Goal: Use online tool/utility: Utilize a website feature to perform a specific function

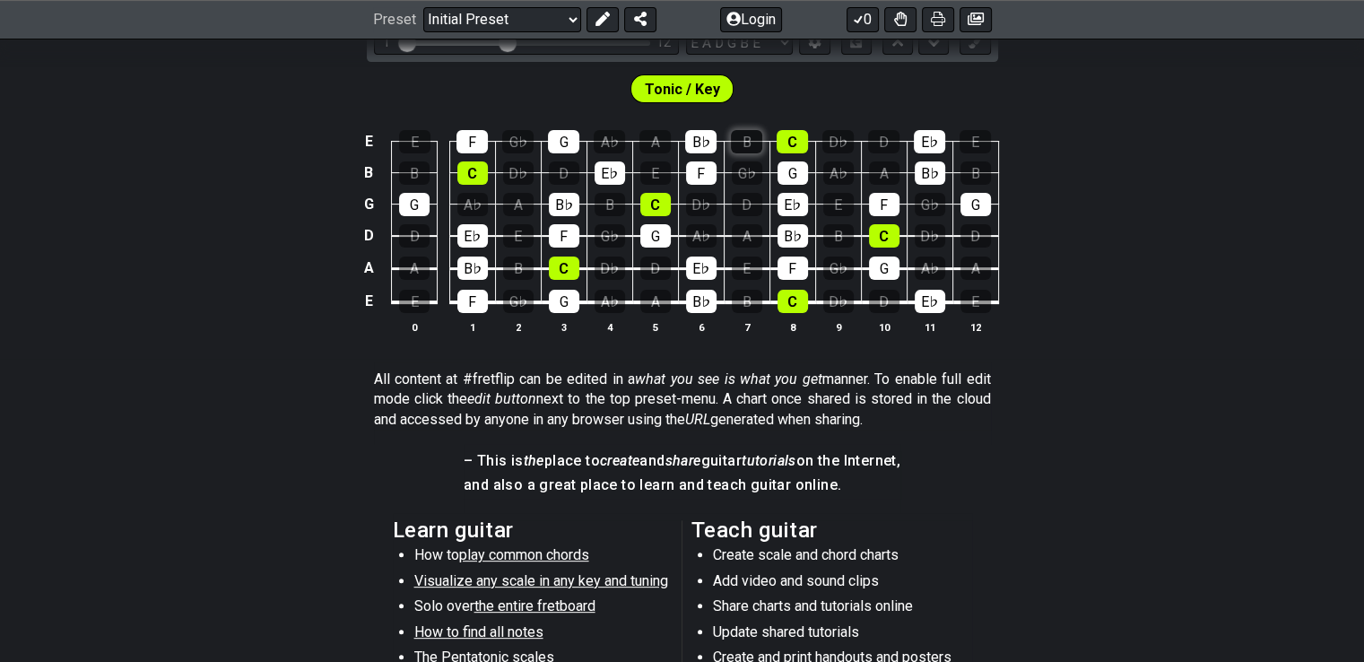
scroll to position [359, 0]
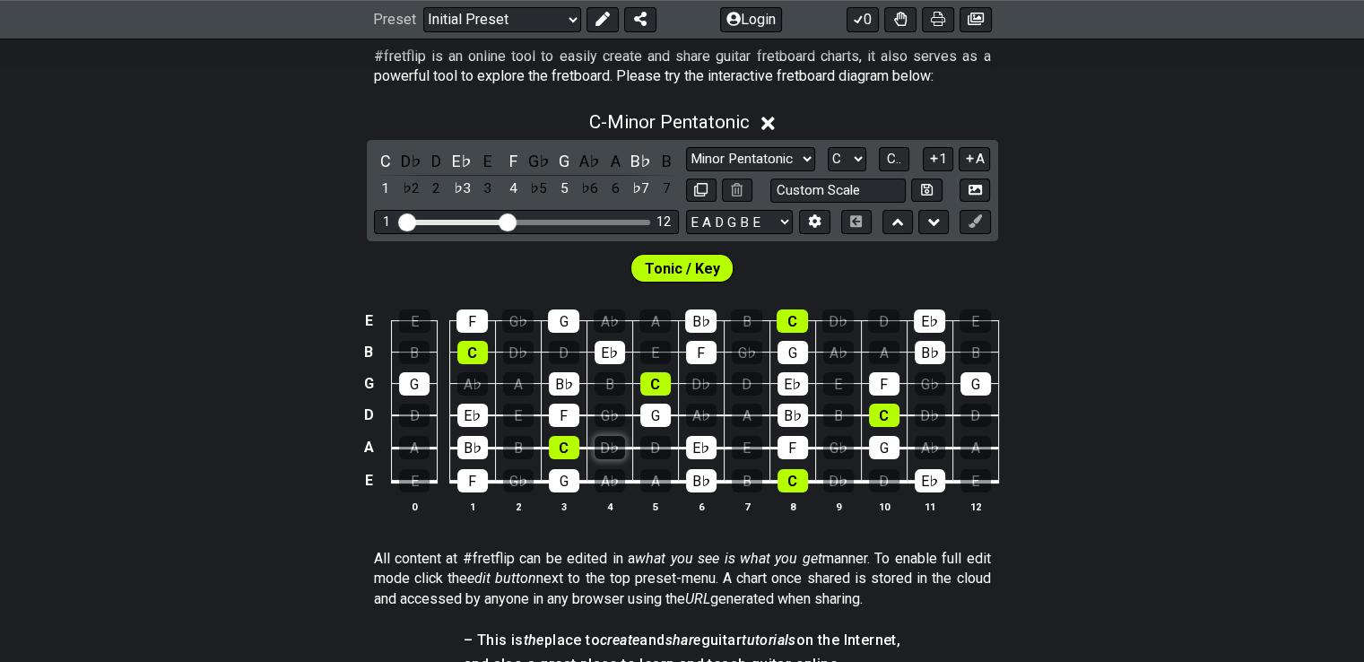
click at [609, 449] on div "D♭" at bounding box center [610, 447] width 31 height 23
click at [697, 449] on div "E♭" at bounding box center [701, 447] width 31 height 23
click at [571, 449] on div "C" at bounding box center [564, 447] width 31 height 23
click at [568, 417] on div "F" at bounding box center [564, 415] width 31 height 23
click at [661, 422] on div "G" at bounding box center [656, 415] width 31 height 23
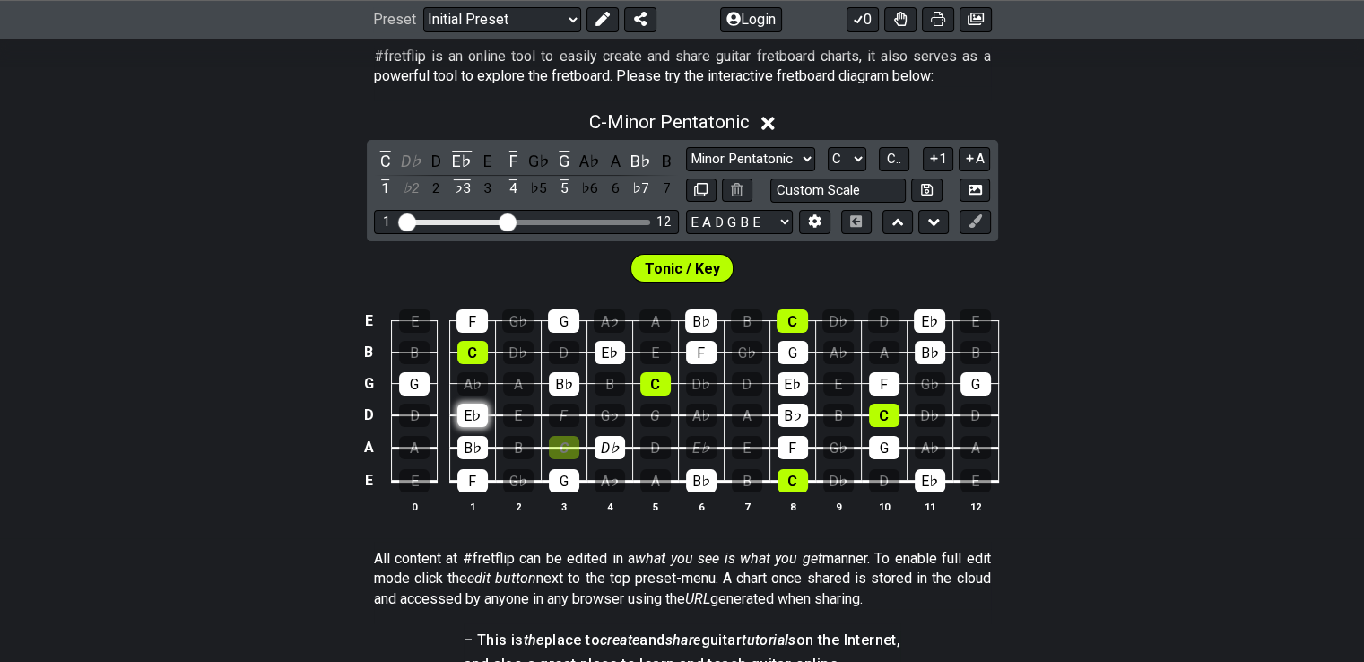
click at [462, 414] on div "E♭" at bounding box center [473, 415] width 31 height 23
click at [553, 397] on td "F" at bounding box center [564, 400] width 46 height 32
click at [571, 378] on div "B♭" at bounding box center [564, 383] width 31 height 23
drag, startPoint x: 416, startPoint y: 386, endPoint x: 489, endPoint y: 362, distance: 76.3
click at [422, 385] on div "G" at bounding box center [414, 383] width 31 height 23
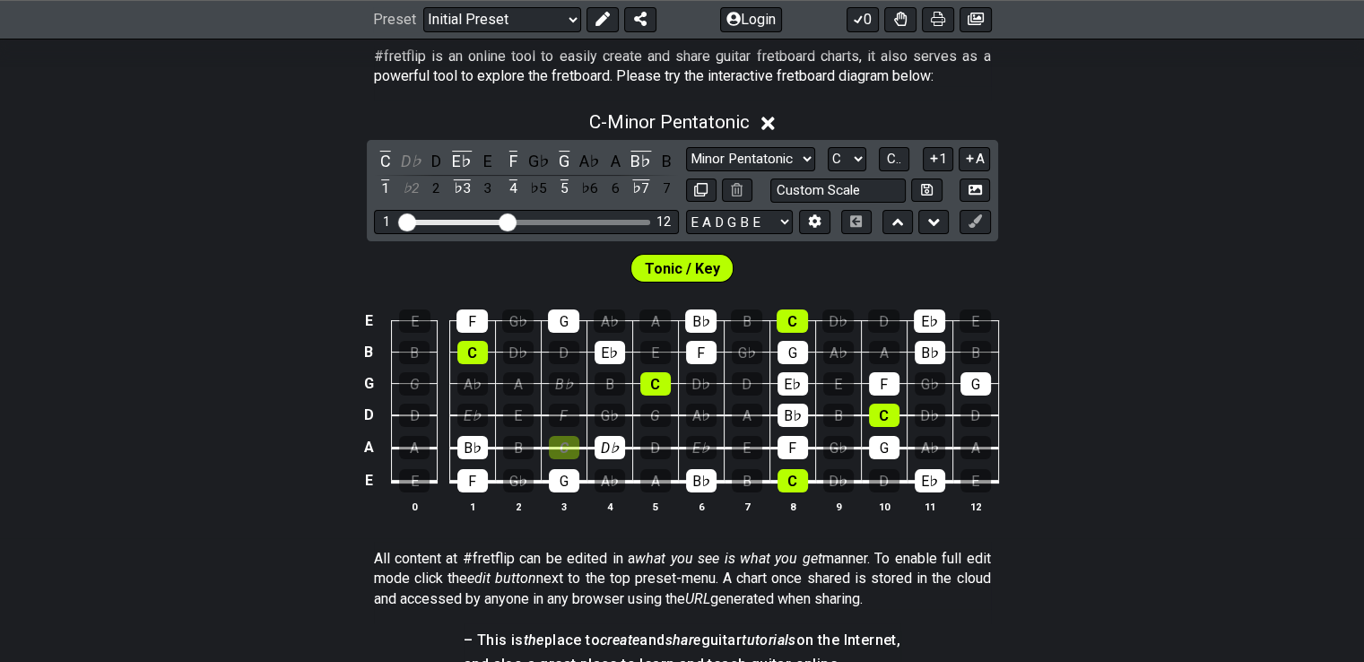
click at [490, 362] on td "A♭" at bounding box center [472, 368] width 46 height 31
click at [477, 348] on div "C" at bounding box center [473, 352] width 31 height 23
click at [478, 331] on td "C" at bounding box center [472, 336] width 46 height 31
click at [738, 187] on icon at bounding box center [737, 189] width 12 height 13
click at [606, 353] on div "E♭" at bounding box center [610, 352] width 31 height 23
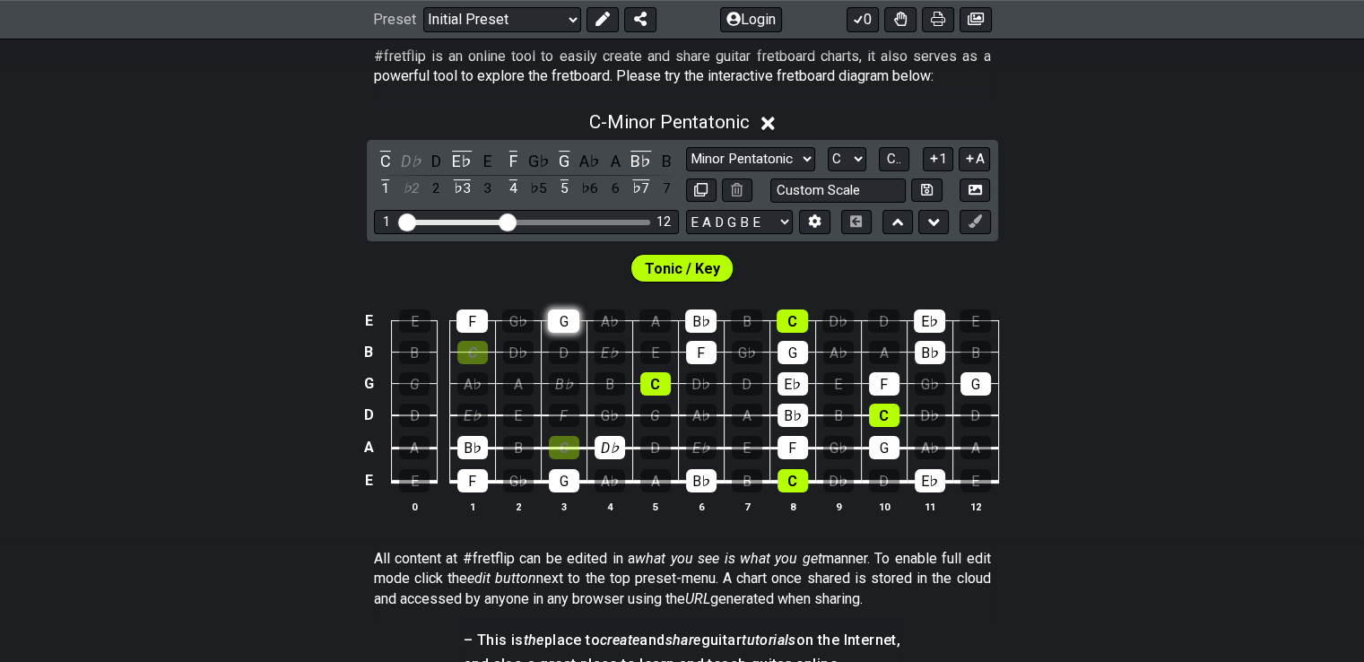
click at [573, 324] on div "G" at bounding box center [563, 320] width 31 height 23
click at [471, 336] on td "C" at bounding box center [472, 336] width 46 height 31
click at [475, 316] on div "F" at bounding box center [472, 320] width 31 height 23
drag, startPoint x: 481, startPoint y: 428, endPoint x: 475, endPoint y: 451, distance: 24.2
click at [481, 429] on td "B♭" at bounding box center [472, 431] width 46 height 33
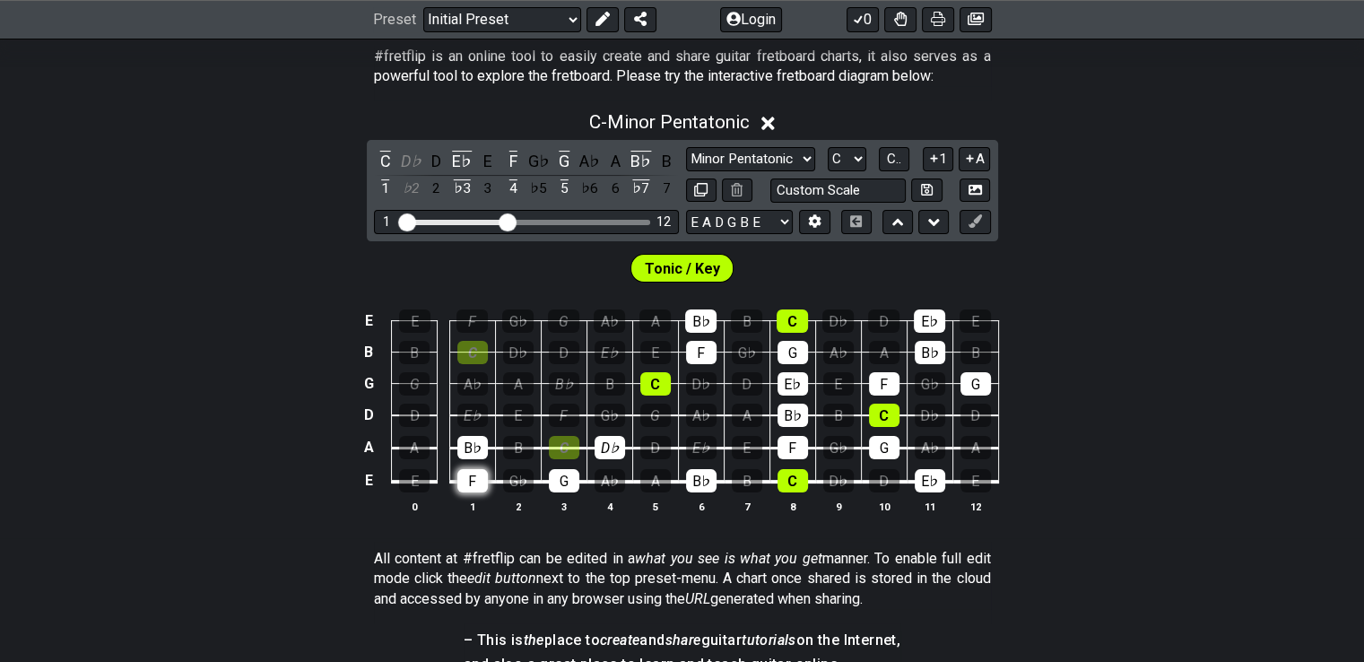
drag, startPoint x: 475, startPoint y: 451, endPoint x: 482, endPoint y: 488, distance: 37.5
click at [475, 453] on div "B♭" at bounding box center [473, 447] width 31 height 23
click at [482, 488] on div "F" at bounding box center [473, 480] width 31 height 23
click at [574, 475] on div "G" at bounding box center [564, 480] width 31 height 23
click at [616, 440] on div "D♭" at bounding box center [610, 447] width 31 height 23
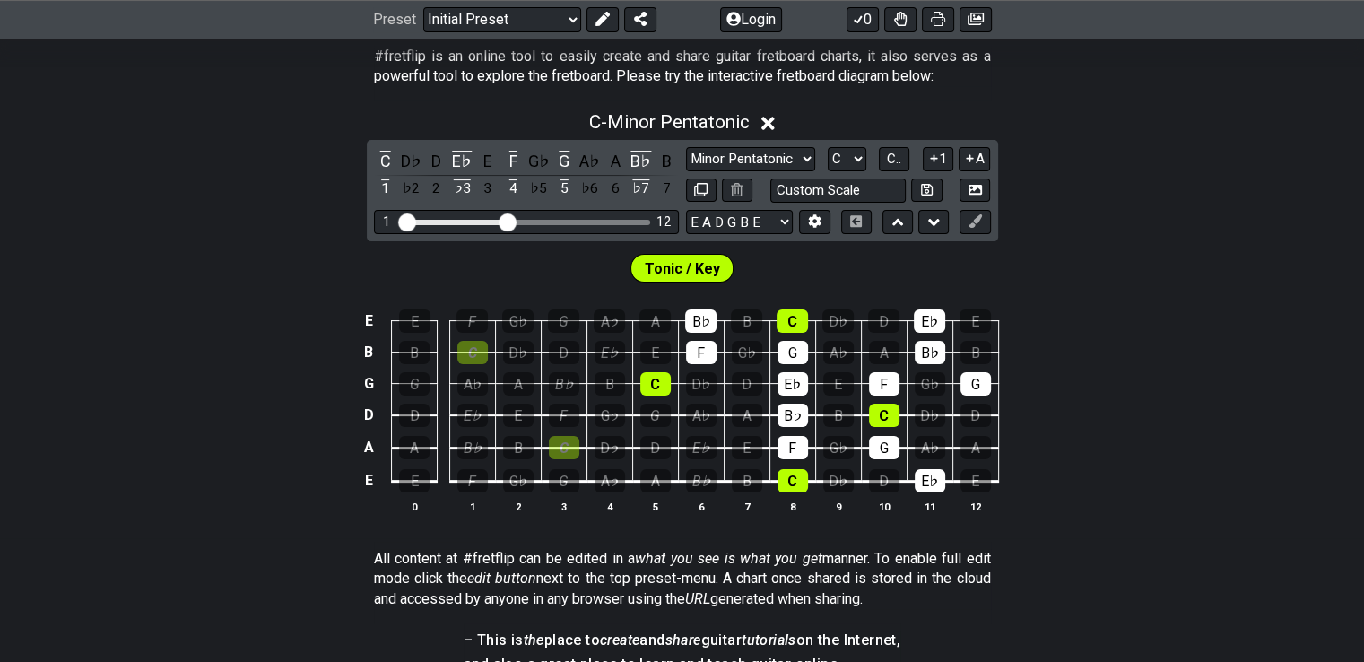
drag, startPoint x: 702, startPoint y: 474, endPoint x: 772, endPoint y: 466, distance: 69.4
click at [701, 475] on div "B♭" at bounding box center [701, 480] width 31 height 23
click at [778, 466] on td "C" at bounding box center [793, 466] width 46 height 34
click at [804, 476] on div "C" at bounding box center [793, 480] width 31 height 23
click at [790, 439] on div "F" at bounding box center [793, 447] width 31 height 23
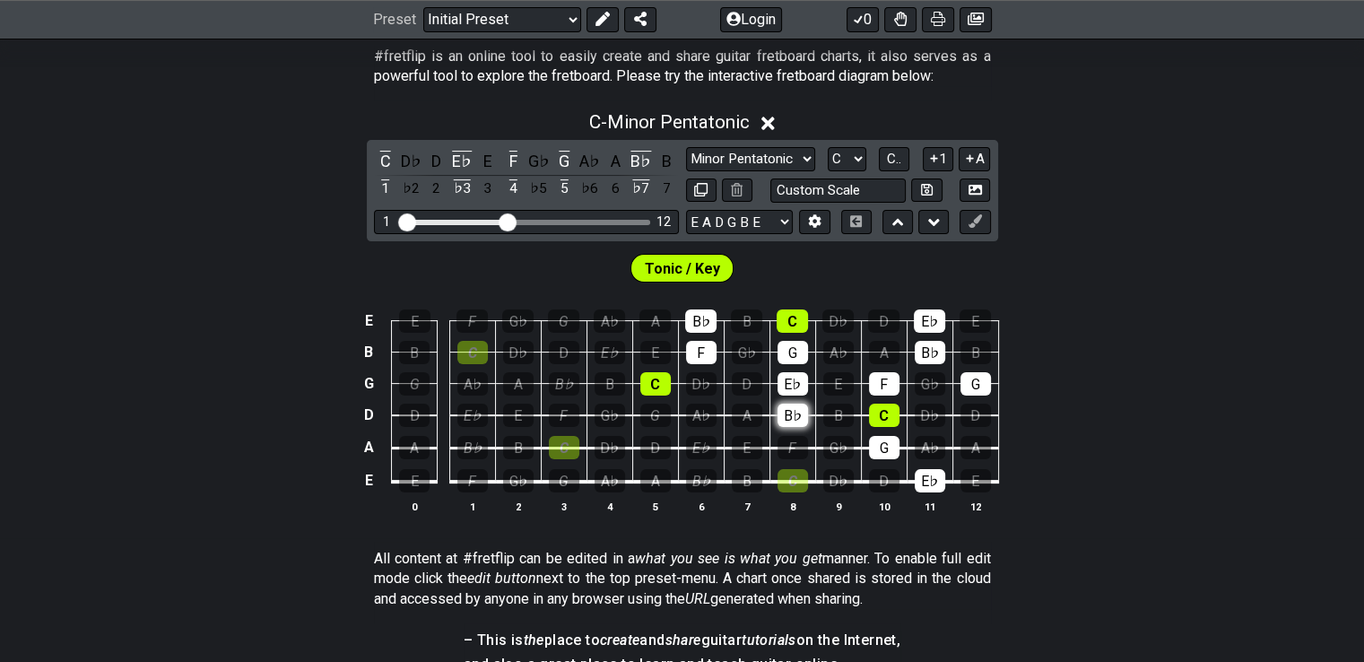
click at [797, 417] on div "B♭" at bounding box center [793, 415] width 31 height 23
click at [800, 381] on div "E♭" at bounding box center [793, 383] width 31 height 23
click at [796, 367] on td "E♭" at bounding box center [793, 368] width 46 height 31
click at [796, 350] on div "G" at bounding box center [793, 352] width 31 height 23
click at [686, 352] on div "F" at bounding box center [701, 352] width 31 height 23
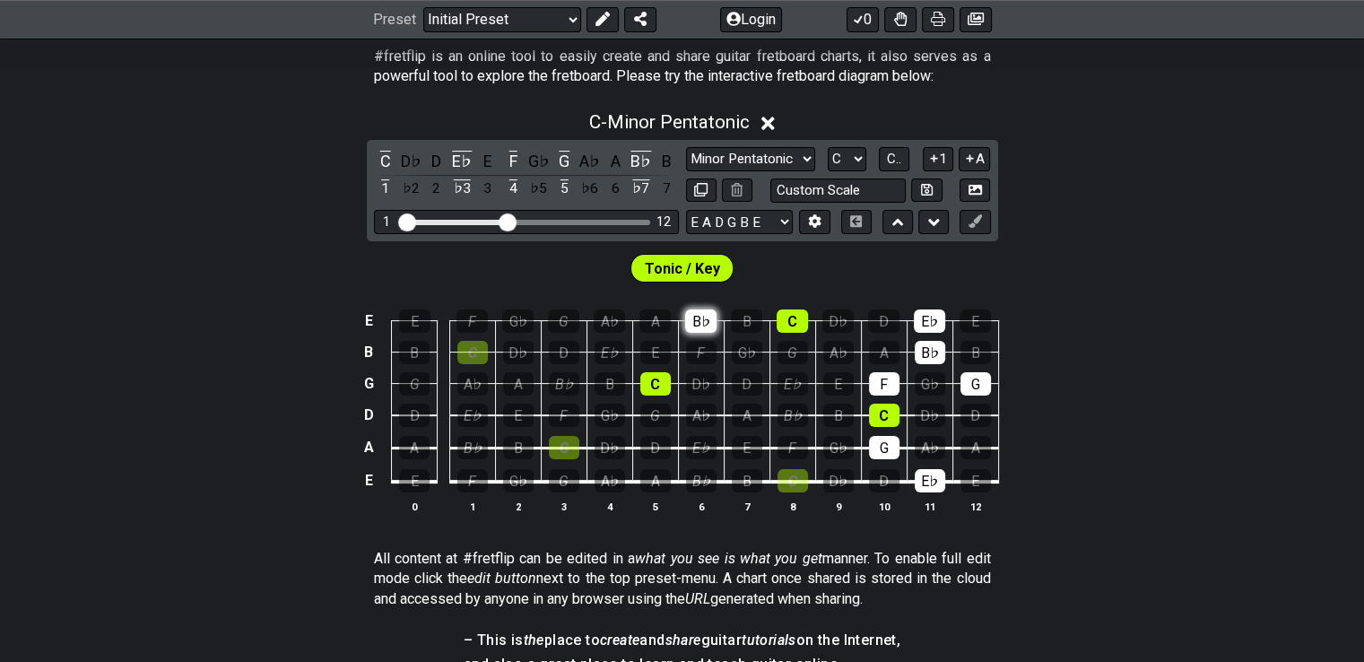
click at [688, 328] on div "B♭" at bounding box center [700, 320] width 31 height 23
click at [702, 277] on span "Tonic / Key" at bounding box center [682, 269] width 75 height 26
click at [664, 266] on span "Tonic / Key" at bounding box center [682, 269] width 75 height 26
click at [889, 385] on div "F" at bounding box center [884, 383] width 31 height 23
drag, startPoint x: 908, startPoint y: 410, endPoint x: 896, endPoint y: 417, distance: 13.7
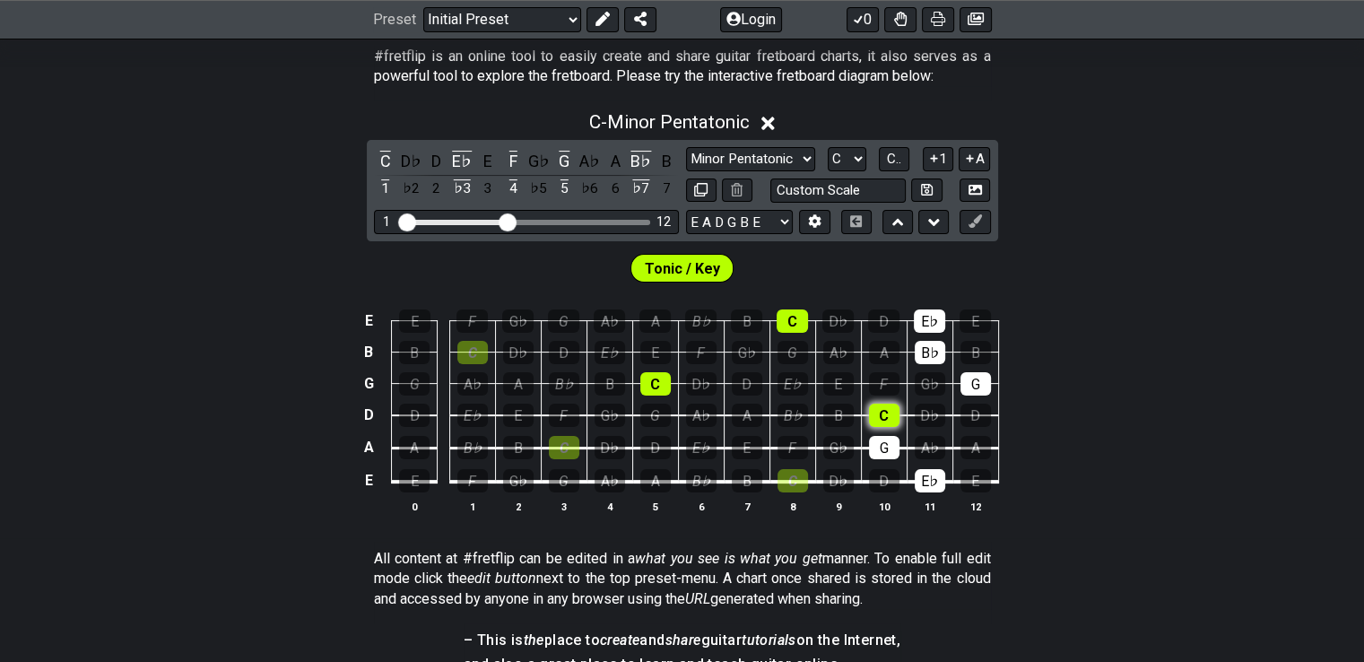
click at [908, 411] on td "D♭" at bounding box center [930, 400] width 46 height 32
click at [896, 417] on div "C" at bounding box center [884, 415] width 31 height 23
click at [886, 442] on div "G" at bounding box center [884, 447] width 31 height 23
click at [937, 482] on div "E♭" at bounding box center [930, 480] width 31 height 23
click at [977, 392] on div "G" at bounding box center [976, 383] width 31 height 23
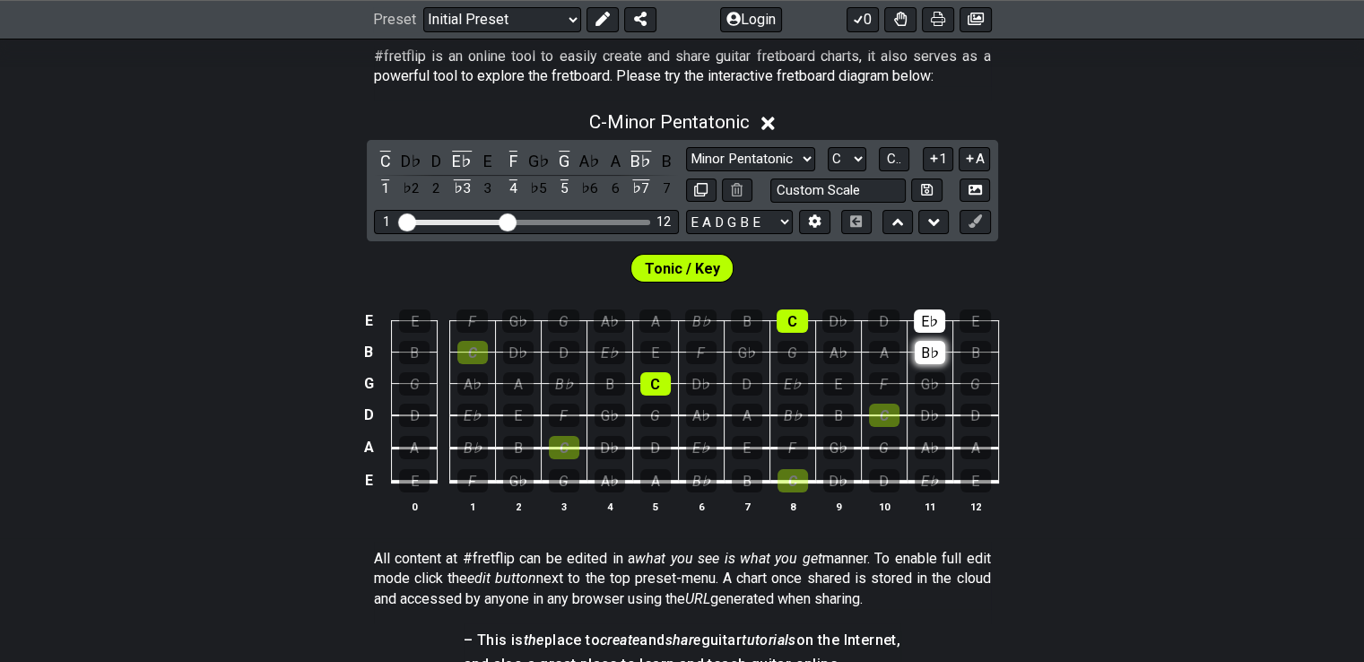
drag, startPoint x: 929, startPoint y: 360, endPoint x: 930, endPoint y: 344, distance: 15.3
click at [929, 356] on div "B♭" at bounding box center [930, 352] width 31 height 23
click at [928, 324] on div "E♭" at bounding box center [929, 320] width 31 height 23
click at [718, 229] on select "E A D G B E E A D G B E E A D G B E B E A D F♯ B A D G C E A D A D G B E E♭ A♭ …" at bounding box center [739, 222] width 107 height 24
click at [606, 276] on div "Tonic / Key" at bounding box center [682, 263] width 1364 height 45
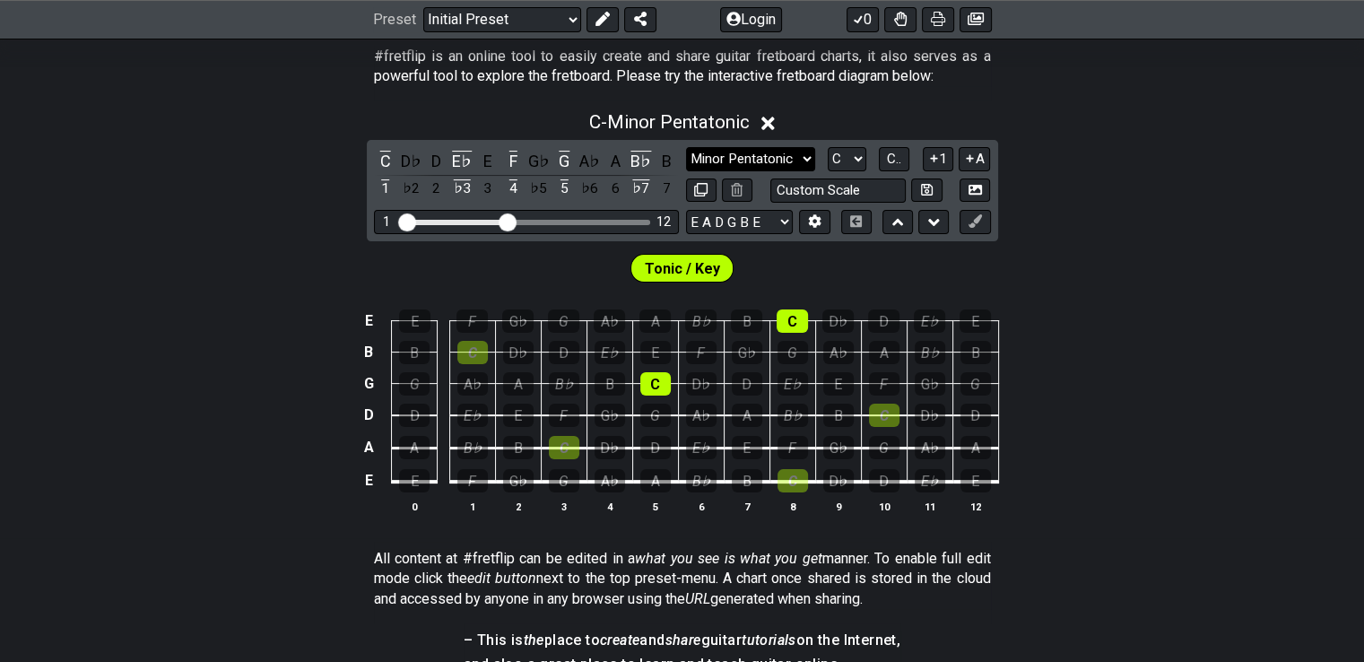
click at [736, 160] on select "Minor Pentatonic Click to edit Minor Pentatonic Major Pentatonic Minor Blues Ma…" at bounding box center [750, 159] width 129 height 24
select select "Major / [PERSON_NAME]"
click at [686, 147] on select "Minor Pentatonic Click to edit Minor Pentatonic Major Pentatonic Minor Blues Ma…" at bounding box center [750, 159] width 129 height 24
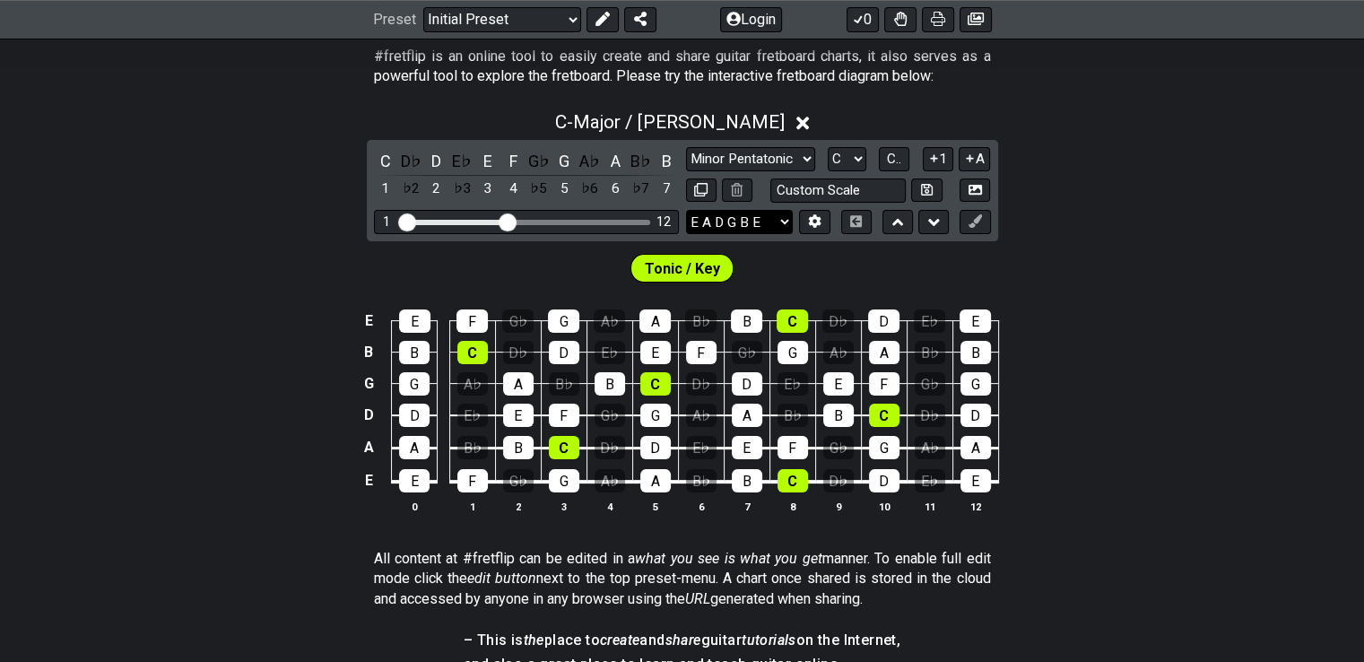
click at [726, 214] on select "E A D G B E E A D G B E E A D G B E B E A D F♯ B A D G C E A D A D G B E E♭ A♭ …" at bounding box center [739, 222] width 107 height 24
click at [686, 210] on select "E A D G B E E A D G B E E A D G B E B E A D F♯ B A D G C E A D A D G B E E♭ A♭ …" at bounding box center [739, 222] width 107 height 24
click at [786, 192] on input "text" at bounding box center [839, 191] width 136 height 24
click at [787, 192] on input "text" at bounding box center [839, 191] width 136 height 24
type input "Custom Scale"
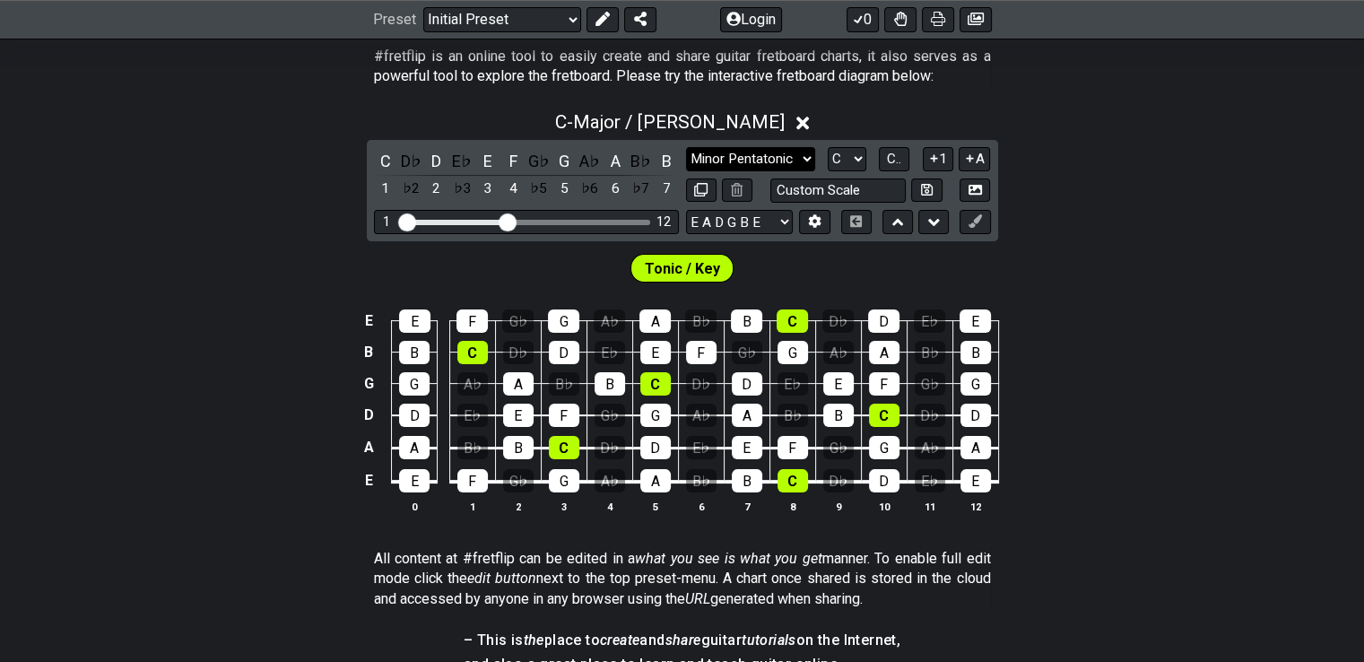
click at [771, 156] on select "Minor Pentatonic Click to edit Minor Pentatonic Major Pentatonic Minor Blues Ma…" at bounding box center [750, 159] width 129 height 24
click at [686, 147] on select "Minor Pentatonic Click to edit Minor Pentatonic Major Pentatonic Minor Blues Ma…" at bounding box center [750, 159] width 129 height 24
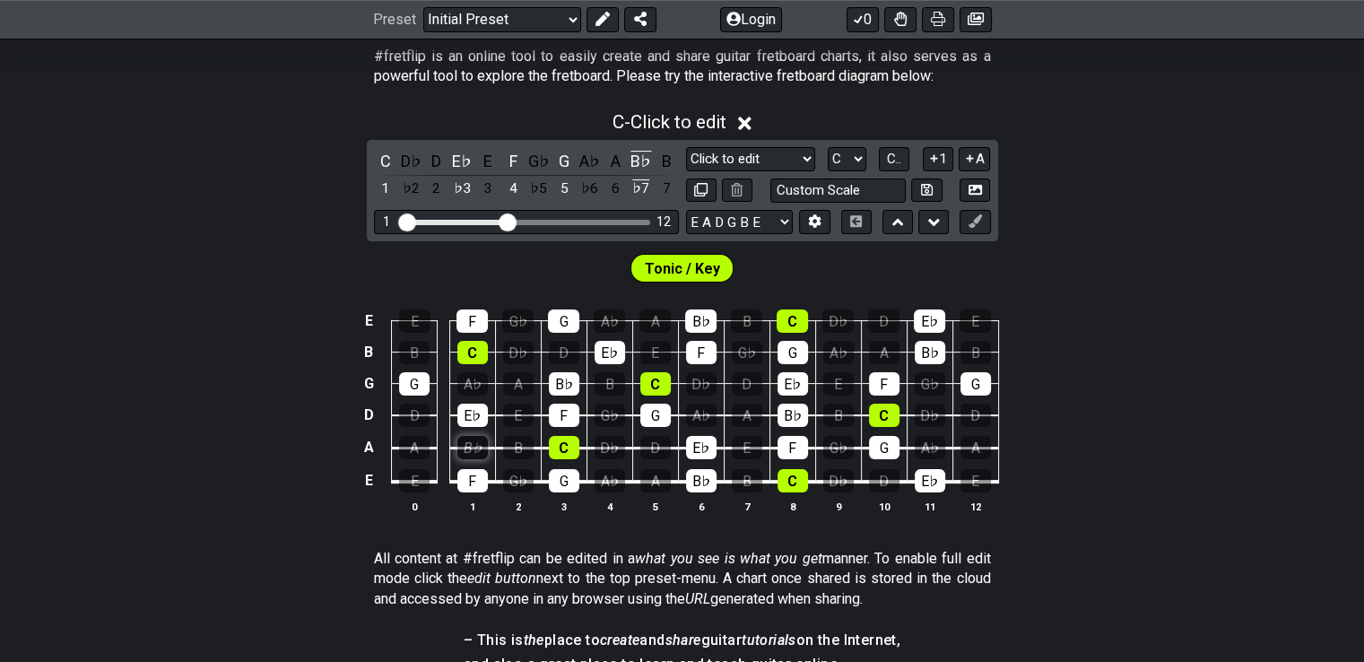
click at [464, 449] on div "B♭" at bounding box center [473, 447] width 31 height 23
click at [475, 404] on div "E♭" at bounding box center [473, 415] width 31 height 23
click at [476, 467] on td "F" at bounding box center [472, 466] width 46 height 34
drag, startPoint x: 575, startPoint y: 477, endPoint x: 564, endPoint y: 480, distance: 11.1
click at [570, 479] on div "G" at bounding box center [564, 480] width 31 height 23
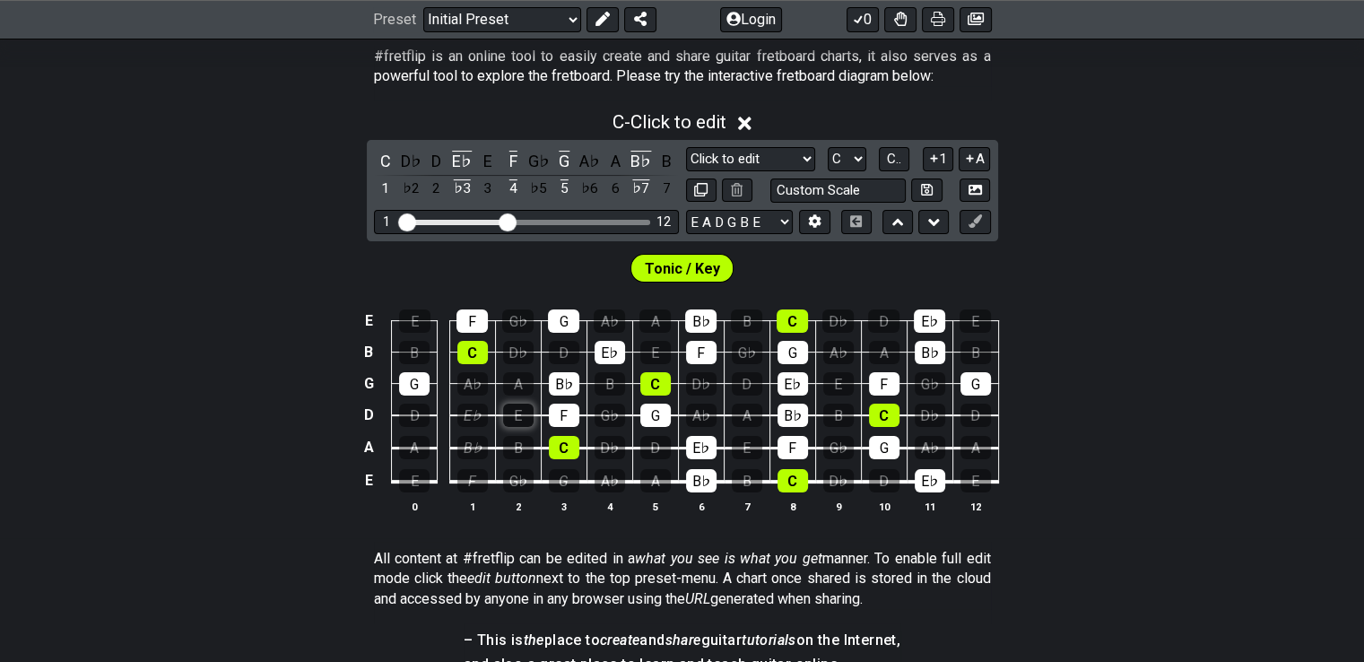
drag, startPoint x: 463, startPoint y: 467, endPoint x: 523, endPoint y: 425, distance: 73.4
click at [469, 466] on td "F" at bounding box center [472, 466] width 46 height 34
click at [567, 401] on td "F" at bounding box center [564, 400] width 46 height 32
click at [566, 415] on div "F" at bounding box center [564, 415] width 31 height 23
click at [570, 374] on div "B♭" at bounding box center [564, 383] width 31 height 23
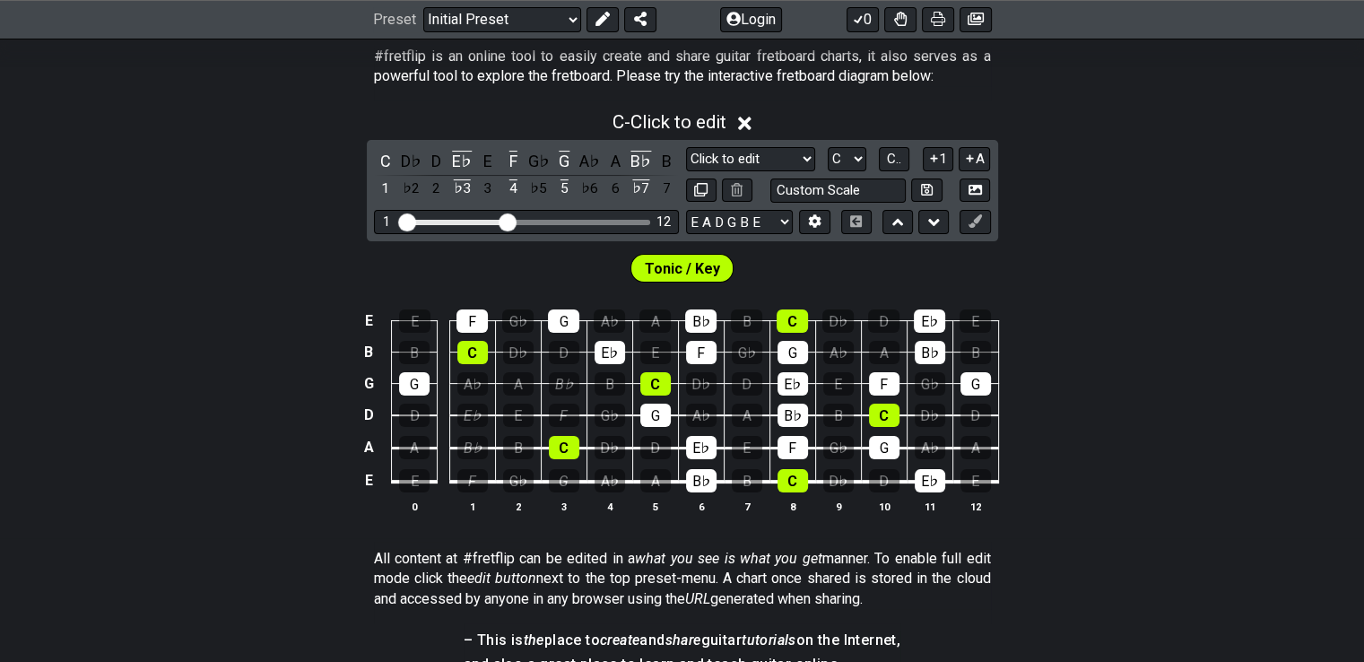
drag, startPoint x: 419, startPoint y: 379, endPoint x: 501, endPoint y: 346, distance: 88.6
click at [420, 378] on div "G" at bounding box center [414, 383] width 31 height 23
click at [501, 346] on td "D♭" at bounding box center [518, 336] width 46 height 31
click at [383, 169] on div "C" at bounding box center [385, 161] width 23 height 24
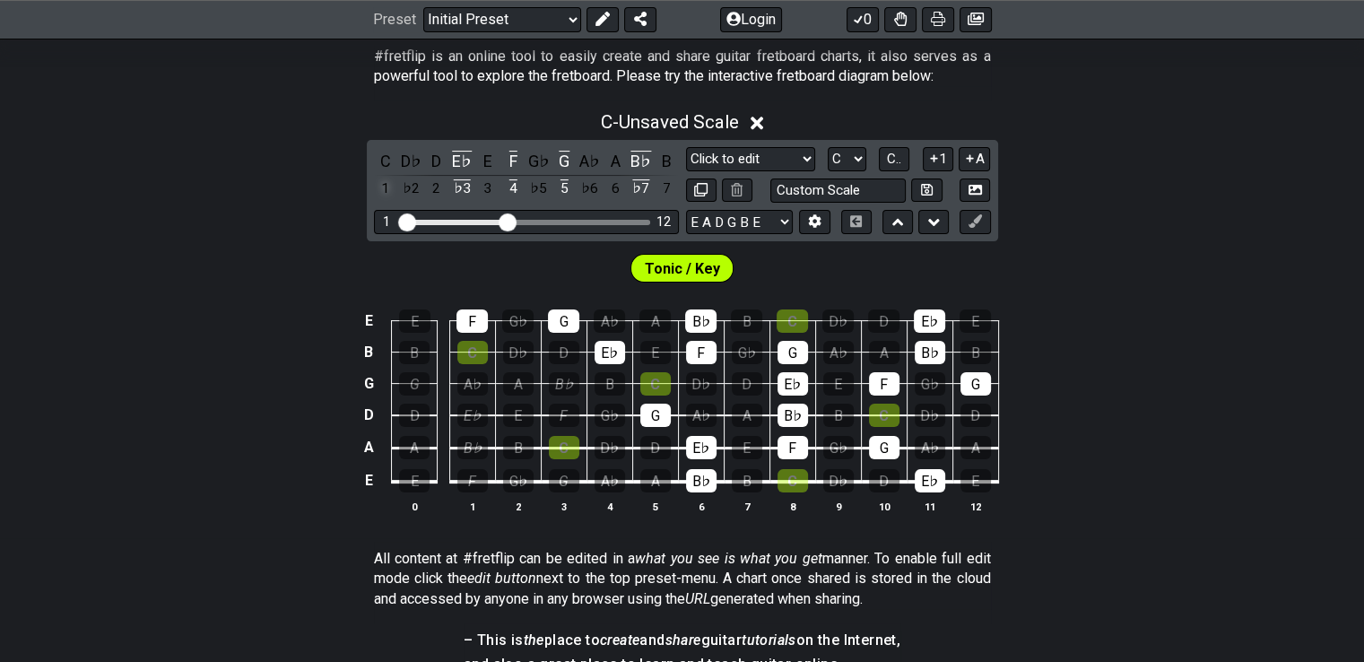
click at [388, 178] on div "1" at bounding box center [385, 189] width 23 height 24
click at [431, 159] on div "D" at bounding box center [436, 161] width 23 height 24
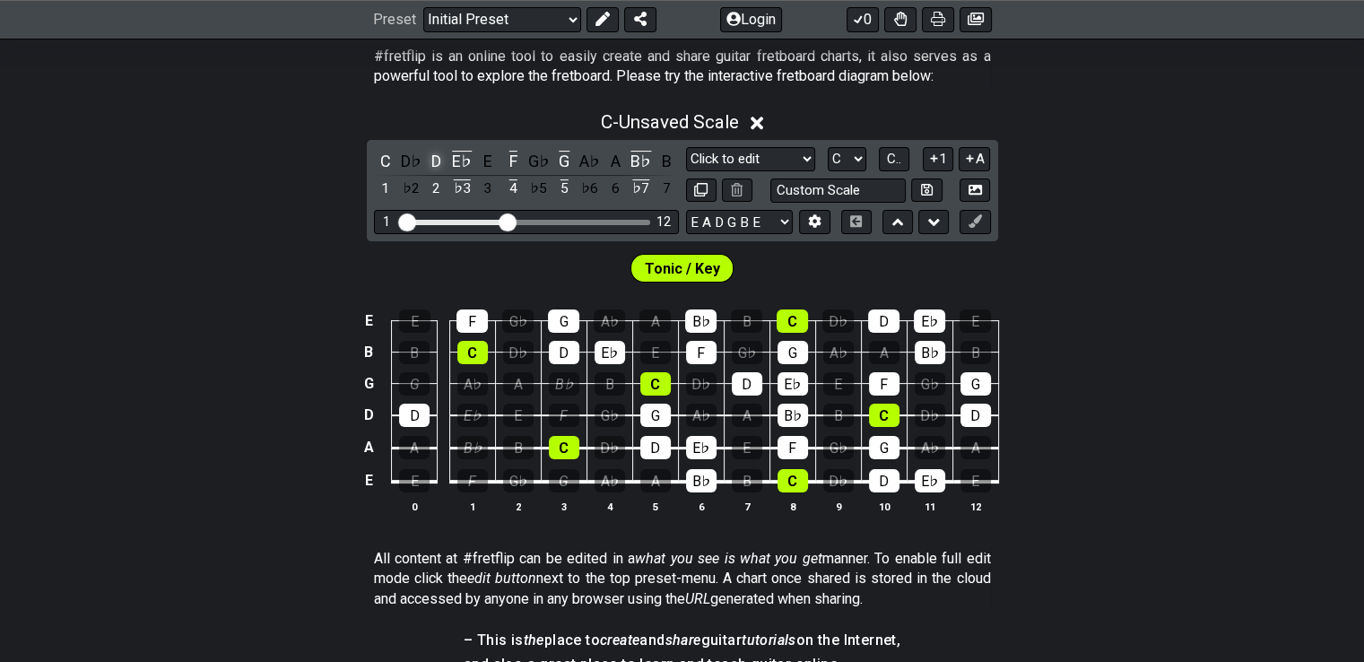
click at [446, 165] on div "D" at bounding box center [436, 161] width 23 height 24
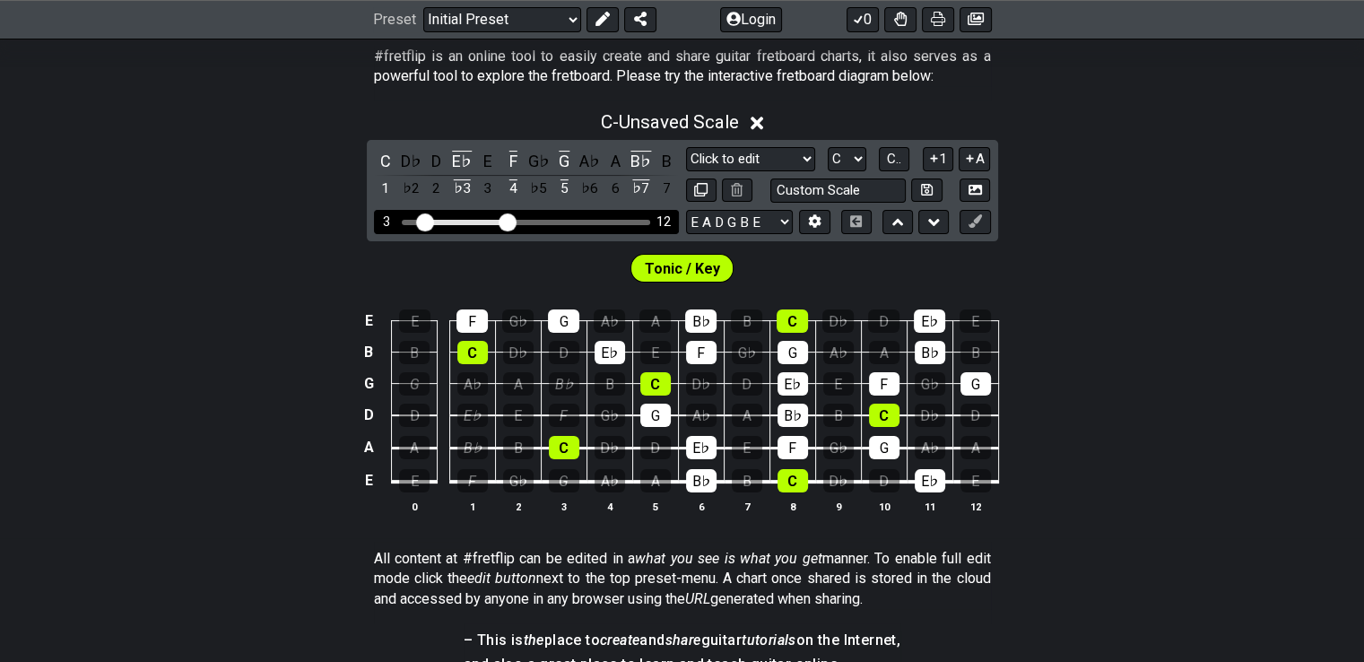
drag, startPoint x: 412, startPoint y: 222, endPoint x: 423, endPoint y: 248, distance: 28.2
click at [423, 221] on input "Visible fret range" at bounding box center [526, 221] width 255 height 0
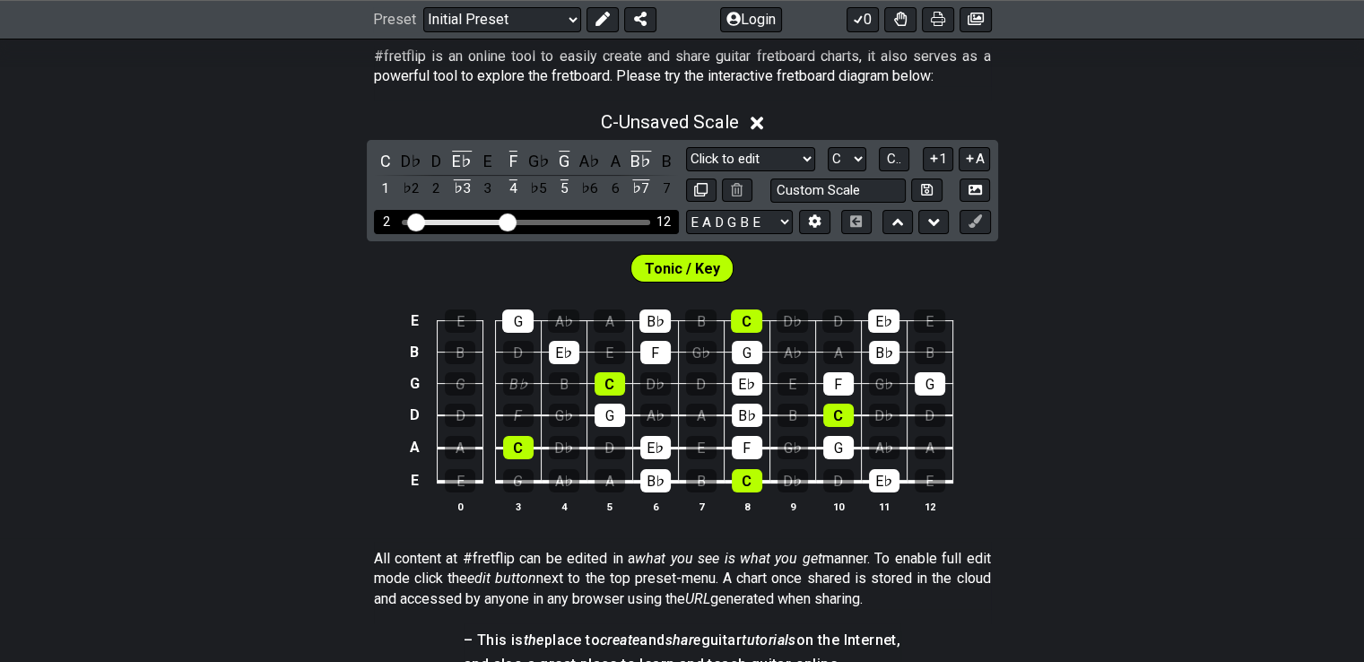
drag, startPoint x: 424, startPoint y: 221, endPoint x: 415, endPoint y: 223, distance: 9.4
click at [415, 221] on input "Visible fret range" at bounding box center [526, 221] width 255 height 0
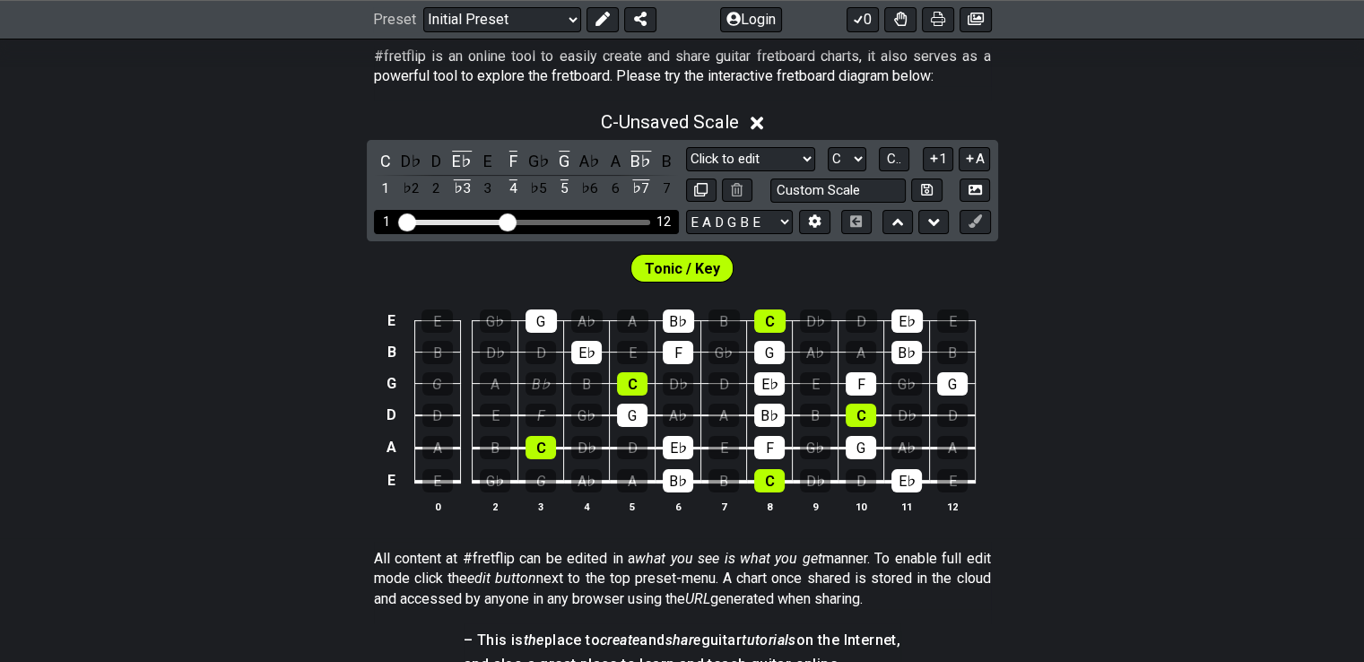
drag, startPoint x: 415, startPoint y: 223, endPoint x: 395, endPoint y: 227, distance: 20.9
click at [399, 221] on input "Visible fret range" at bounding box center [526, 221] width 255 height 0
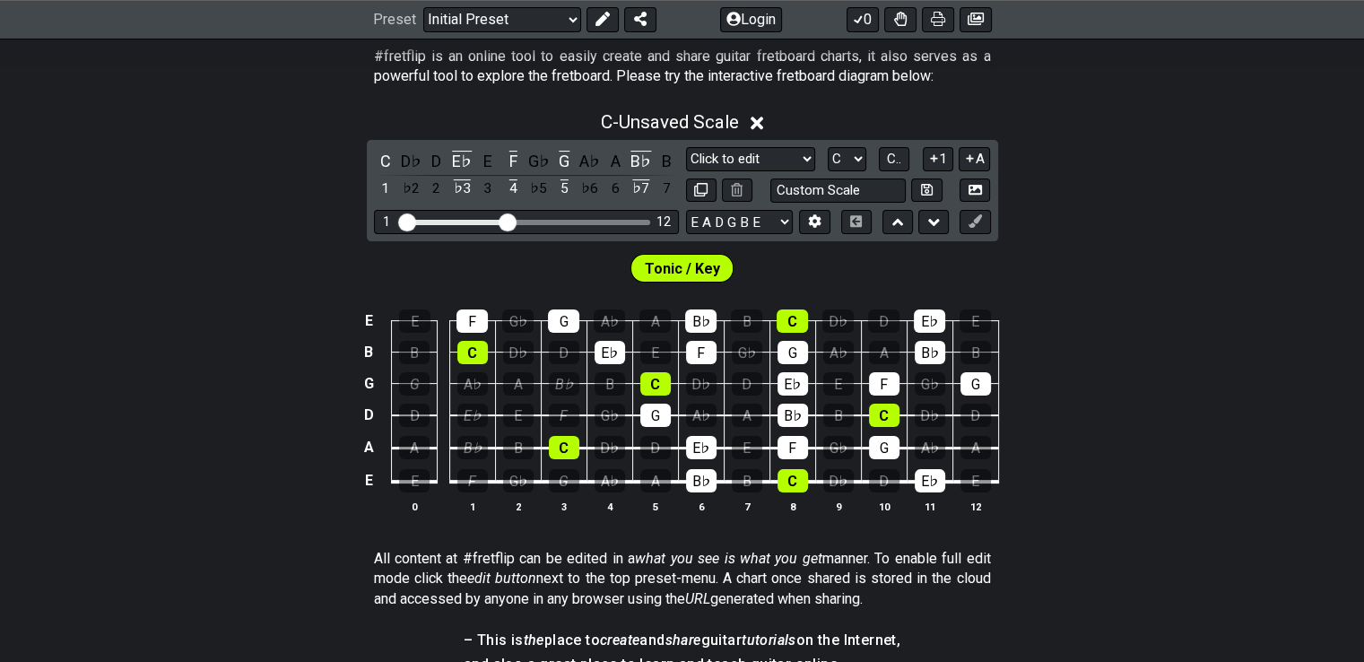
click at [670, 259] on span "Tonic / Key" at bounding box center [682, 269] width 75 height 26
click at [519, 424] on div "E" at bounding box center [518, 415] width 31 height 23
click at [609, 385] on div "B" at bounding box center [610, 383] width 31 height 23
click at [652, 378] on div "C" at bounding box center [656, 383] width 31 height 23
click at [649, 388] on div "C" at bounding box center [656, 383] width 31 height 23
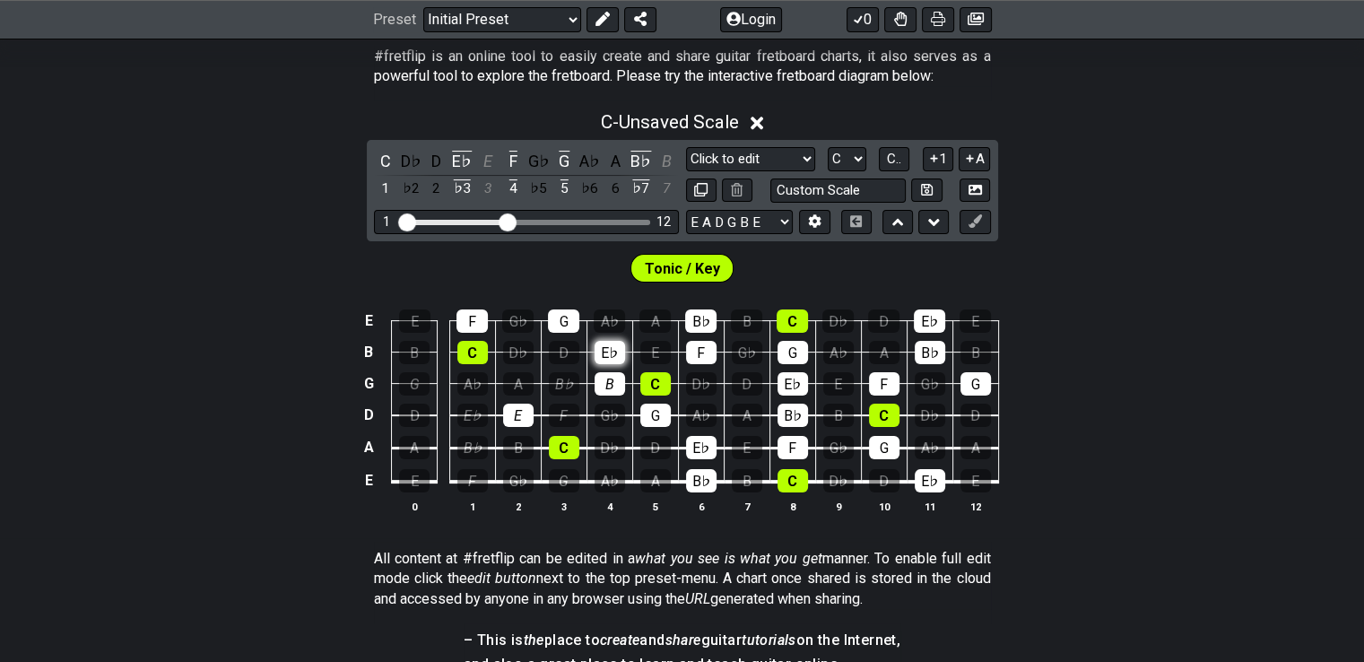
click at [595, 345] on td "E♭" at bounding box center [610, 336] width 46 height 31
drag, startPoint x: 611, startPoint y: 345, endPoint x: 592, endPoint y: 346, distance: 18.9
click at [609, 345] on div "E♭" at bounding box center [610, 352] width 31 height 23
click at [567, 320] on div "G" at bounding box center [563, 320] width 31 height 23
click at [466, 346] on div "C" at bounding box center [473, 352] width 31 height 23
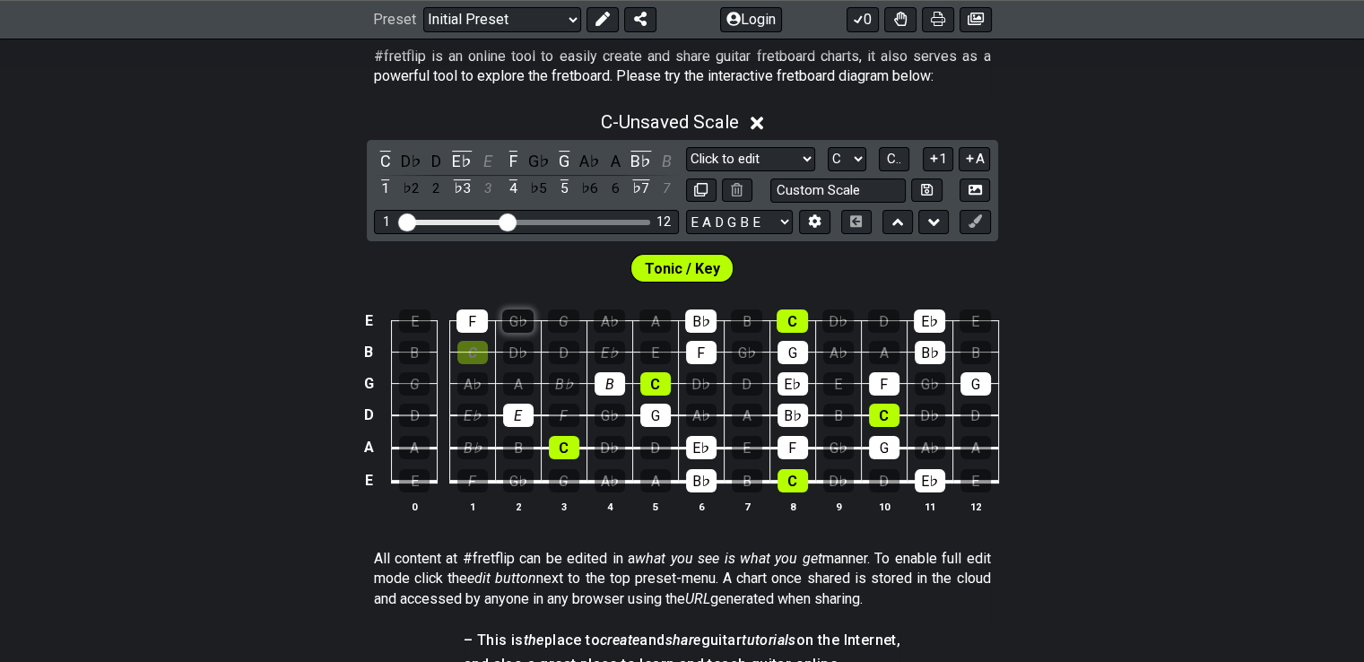
drag, startPoint x: 469, startPoint y: 331, endPoint x: 519, endPoint y: 320, distance: 50.5
click at [477, 327] on div "F" at bounding box center [472, 320] width 31 height 23
drag, startPoint x: 697, startPoint y: 346, endPoint x: 675, endPoint y: 394, distance: 52.6
click at [696, 349] on div "F" at bounding box center [701, 352] width 31 height 23
drag, startPoint x: 642, startPoint y: 417, endPoint x: 693, endPoint y: 338, distance: 93.6
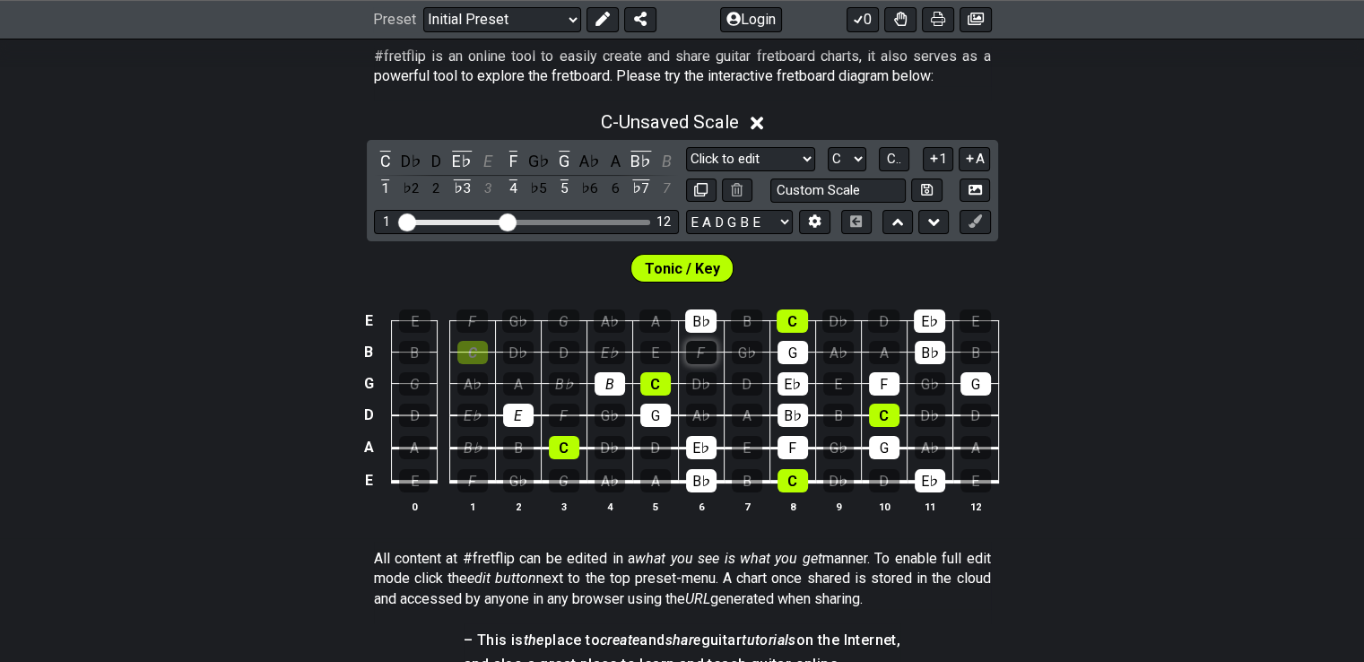
click at [642, 416] on div "G" at bounding box center [656, 415] width 31 height 23
click at [693, 323] on div "B♭" at bounding box center [700, 320] width 31 height 23
click at [612, 357] on div "E♭" at bounding box center [610, 352] width 31 height 23
click at [564, 318] on div "G" at bounding box center [563, 320] width 31 height 23
click at [647, 414] on div "G" at bounding box center [656, 415] width 31 height 23
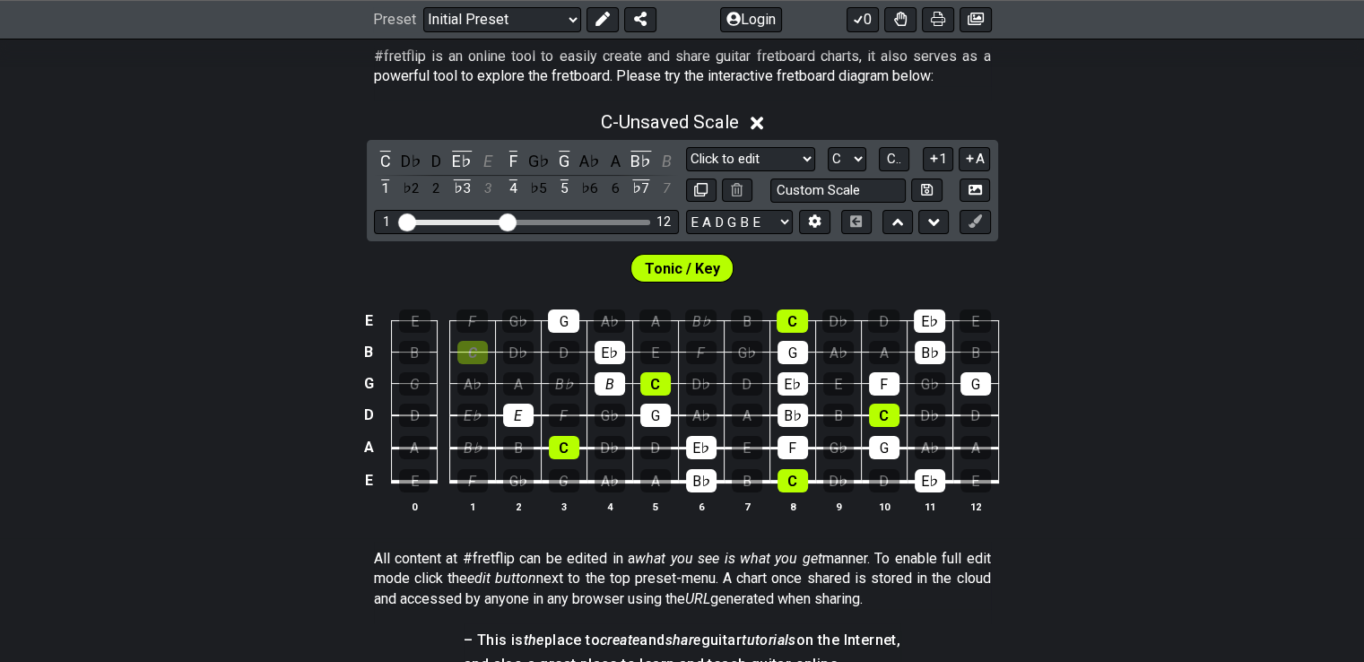
drag, startPoint x: 527, startPoint y: 449, endPoint x: 537, endPoint y: 449, distance: 9.9
click at [527, 449] on div "B" at bounding box center [518, 447] width 31 height 23
click at [562, 470] on div "G" at bounding box center [564, 480] width 31 height 23
click at [701, 481] on div "B♭" at bounding box center [701, 480] width 31 height 23
click at [707, 443] on div "E♭" at bounding box center [701, 447] width 31 height 23
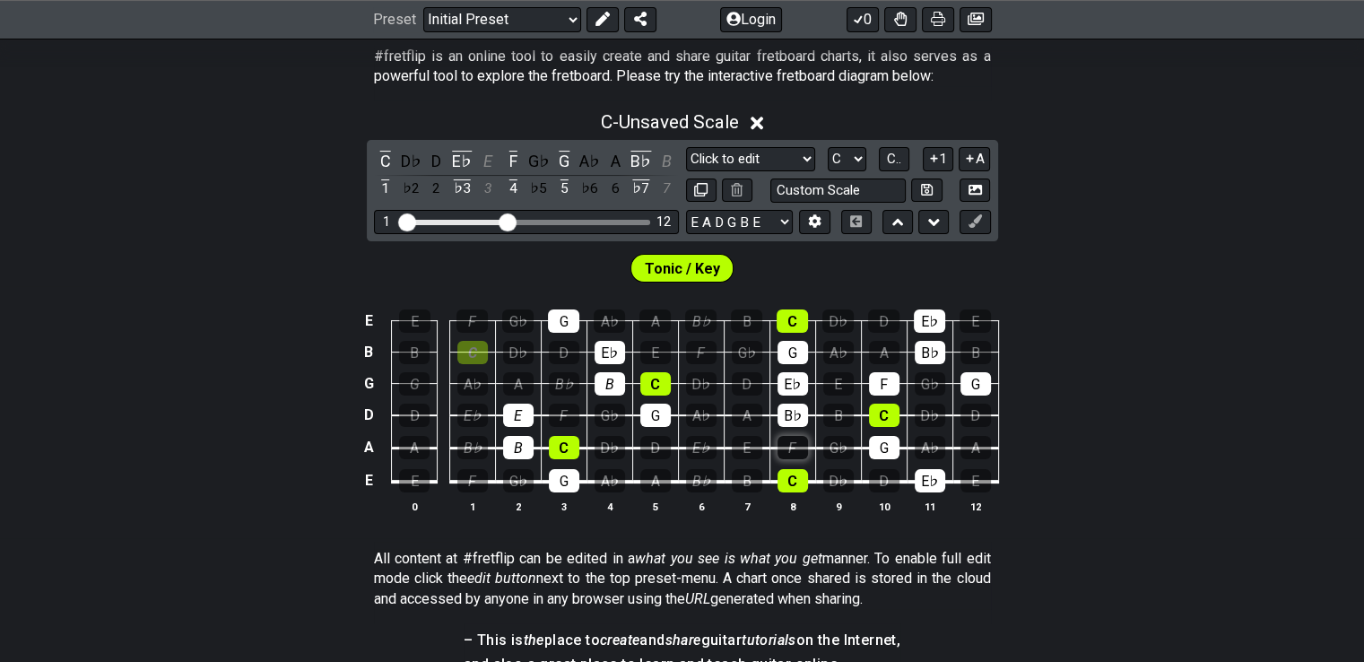
click at [800, 453] on div "F" at bounding box center [793, 447] width 31 height 23
click at [804, 475] on div "C" at bounding box center [793, 480] width 31 height 23
drag, startPoint x: 891, startPoint y: 414, endPoint x: 815, endPoint y: 406, distance: 76.6
click at [886, 414] on div "C" at bounding box center [884, 415] width 31 height 23
click at [810, 406] on td "B♭" at bounding box center [793, 400] width 46 height 32
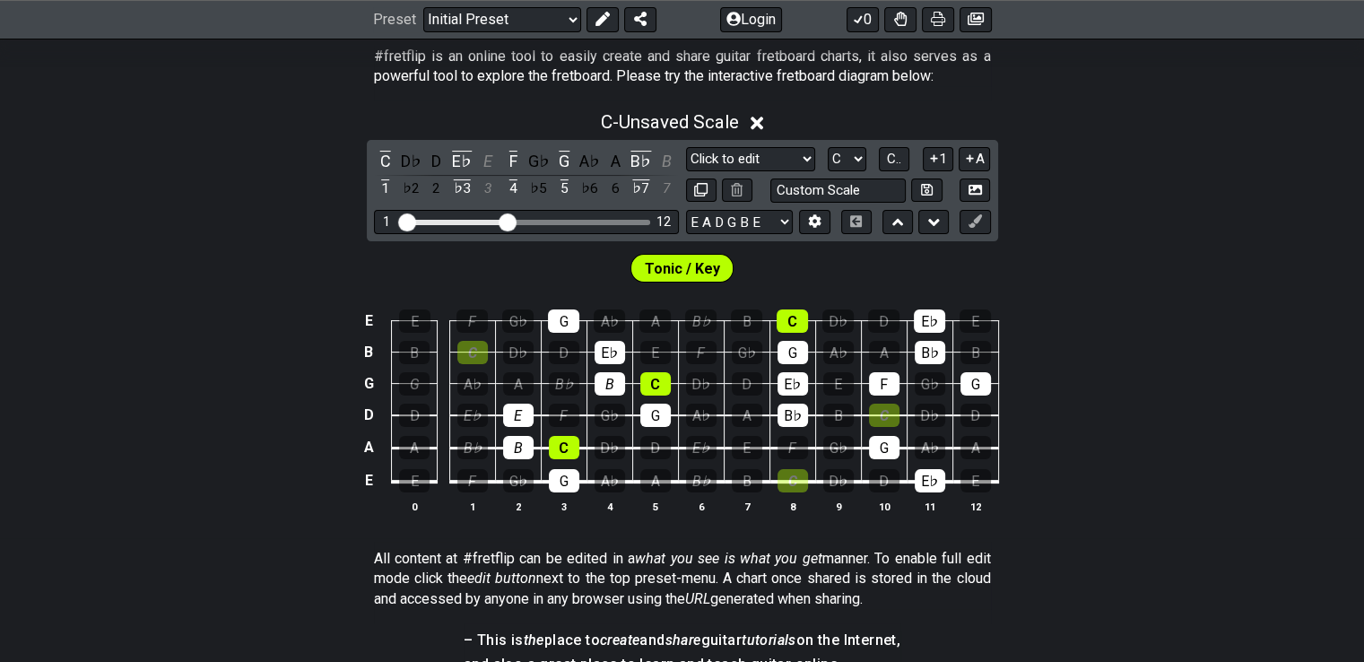
click at [792, 400] on td "B♭" at bounding box center [793, 400] width 46 height 32
click at [790, 411] on div "B♭" at bounding box center [793, 415] width 31 height 23
click at [794, 388] on div "E♭" at bounding box center [793, 383] width 31 height 23
click at [793, 359] on div "G" at bounding box center [793, 352] width 31 height 23
click at [793, 327] on div "C" at bounding box center [792, 320] width 31 height 23
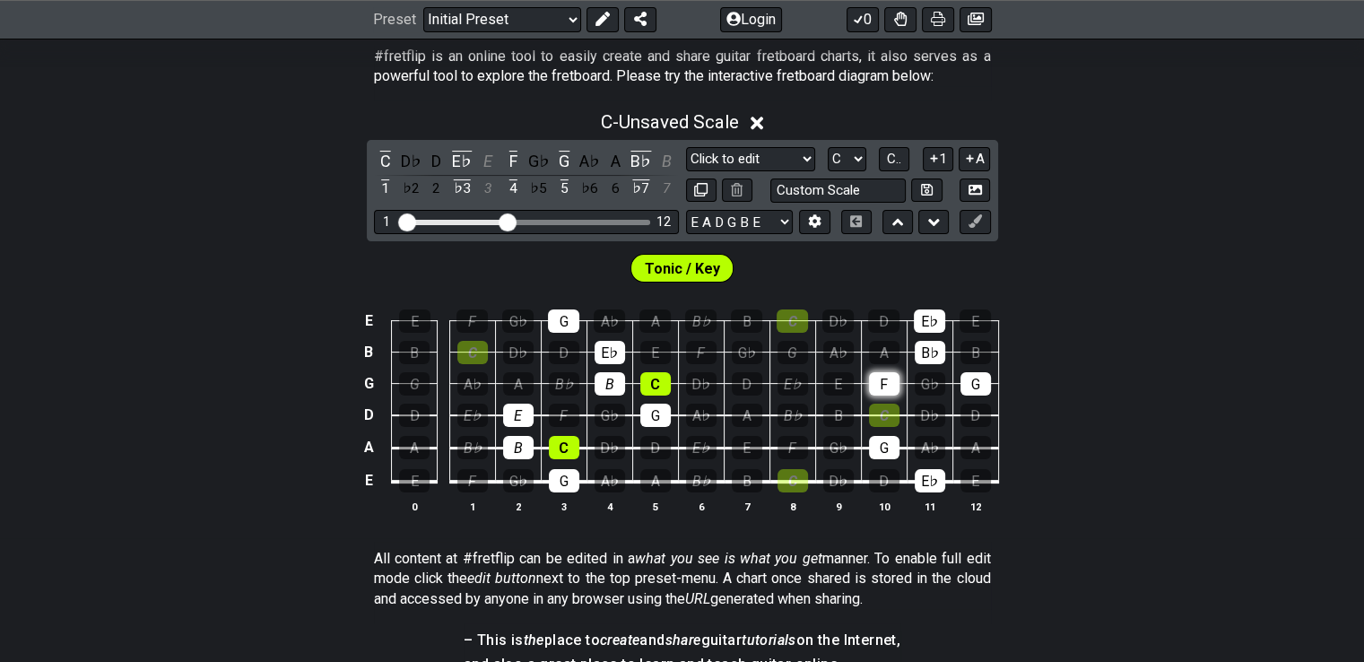
click at [874, 379] on div "F" at bounding box center [884, 383] width 31 height 23
click at [891, 444] on div "G" at bounding box center [884, 447] width 31 height 23
click at [926, 485] on div "E♭" at bounding box center [930, 480] width 31 height 23
click at [961, 388] on div "G" at bounding box center [976, 383] width 31 height 23
click at [915, 350] on div "B♭" at bounding box center [930, 352] width 31 height 23
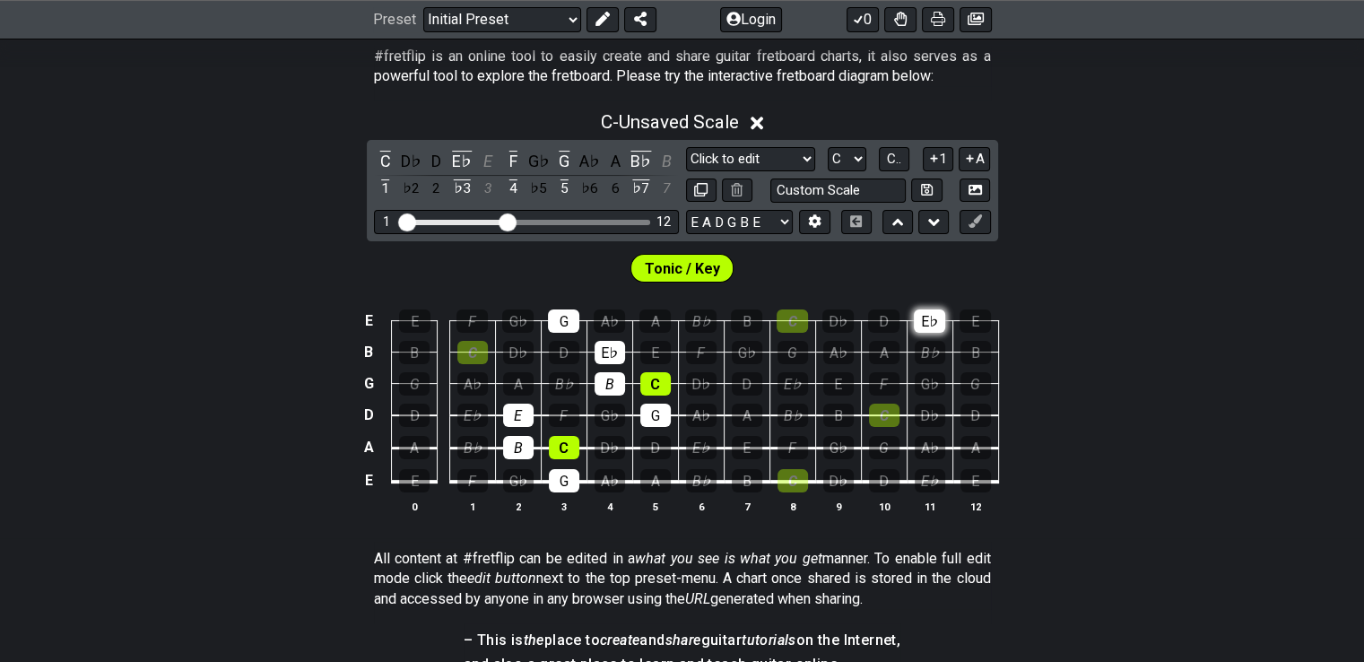
click at [929, 319] on div "E♭" at bounding box center [929, 320] width 31 height 23
click at [1137, 284] on section "Tonic / Key E E F G♭ G A♭ A B♭ B C D♭ D E♭ E B B C D♭ D E♭ E F G♭ G A♭ A B♭ B G…" at bounding box center [682, 389] width 1364 height 297
click at [926, 187] on icon at bounding box center [927, 190] width 12 height 12
select select "Custom Scale"
click at [926, 194] on icon at bounding box center [927, 189] width 12 height 13
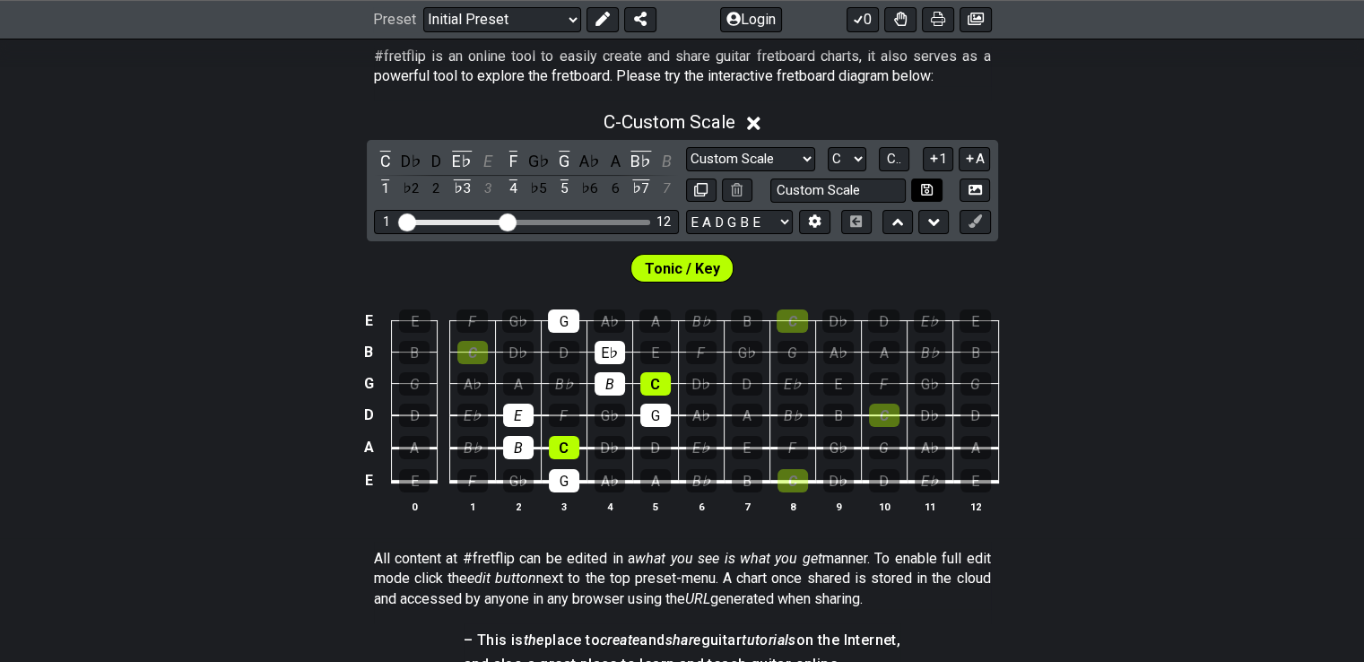
click at [923, 187] on icon at bounding box center [927, 189] width 12 height 13
click at [933, 22] on icon at bounding box center [938, 20] width 14 height 14
drag, startPoint x: 1120, startPoint y: 363, endPoint x: 1164, endPoint y: 167, distance: 201.5
click at [1164, 167] on div "C - Custom Scale C D♭ D E♭ E F G♭ G A♭ A B♭ B 1 ♭2 2 ♭3 3 4 ♭5 5 ♭6 6 ♭7 7 Mino…" at bounding box center [682, 319] width 1364 height 438
